Goal: Task Accomplishment & Management: Complete application form

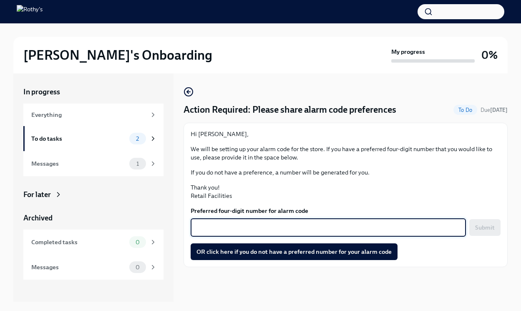
click at [293, 227] on textarea "Preferred four-digit number for alarm code" at bounding box center [328, 227] width 265 height 10
type textarea "8888"
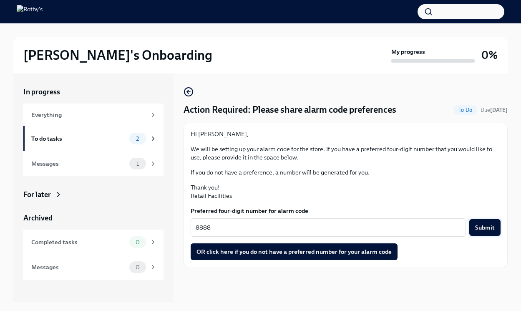
click at [489, 229] on span "Submit" at bounding box center [485, 227] width 20 height 8
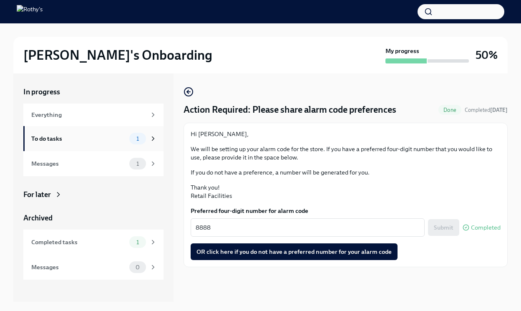
click at [145, 138] on div "1" at bounding box center [137, 139] width 17 height 12
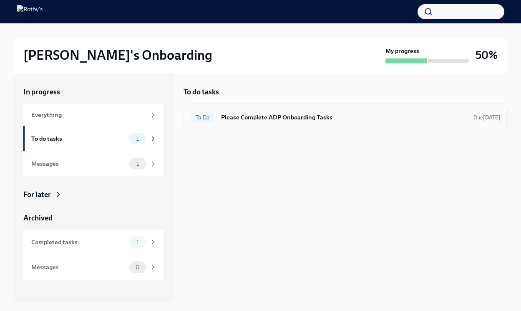
click at [282, 120] on h6 "Please Complete ADP Onboarding Tasks" at bounding box center [344, 117] width 246 height 9
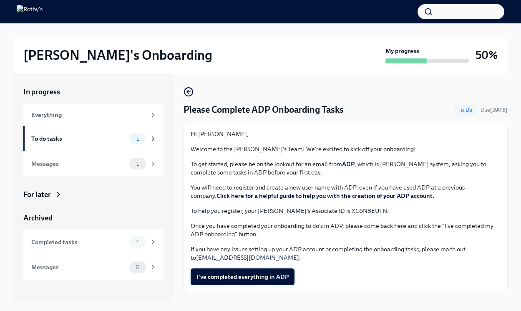
click at [259, 273] on span "I've completed everything in ADP" at bounding box center [242, 276] width 92 height 8
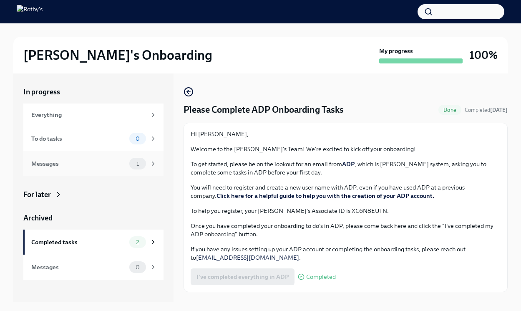
click at [96, 158] on div "Messages 1" at bounding box center [94, 164] width 126 height 12
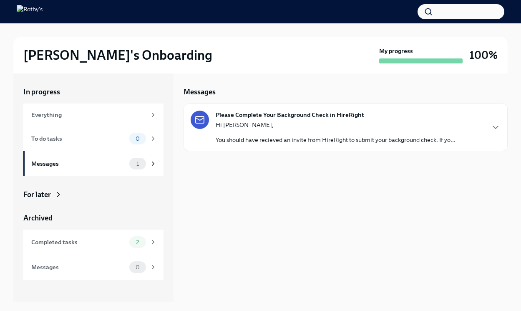
click at [312, 129] on div "Hi [PERSON_NAME], You should have recieved an invite from HireRight to submit y…" at bounding box center [336, 132] width 240 height 23
